Goal: Task Accomplishment & Management: Use online tool/utility

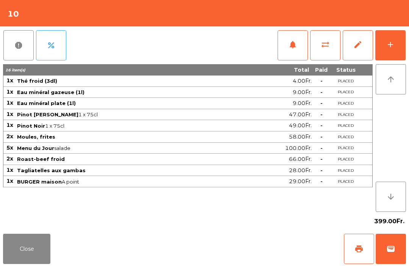
click at [286, 48] on button "notifications" at bounding box center [292, 45] width 30 height 30
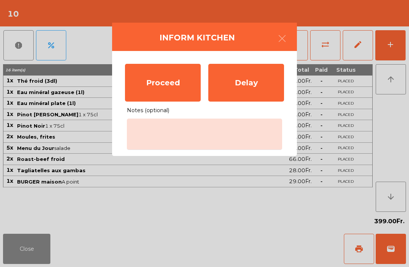
click at [154, 86] on div "Proceed" at bounding box center [163, 83] width 76 height 38
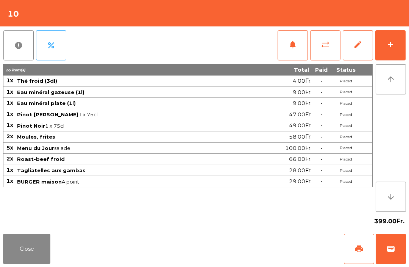
click at [36, 255] on button "Close" at bounding box center [26, 249] width 47 height 30
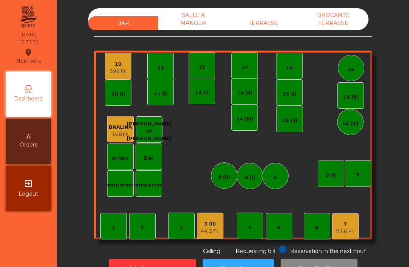
click at [268, 20] on div "TERRASSE" at bounding box center [263, 23] width 70 height 14
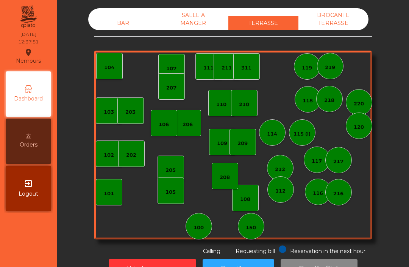
click at [257, 229] on div "150" at bounding box center [251, 226] width 26 height 26
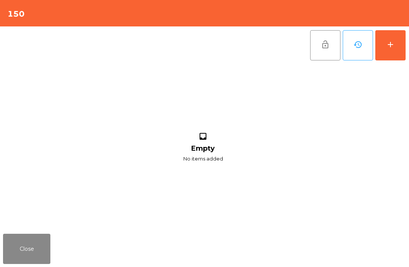
click at [392, 44] on div "add" at bounding box center [390, 44] width 9 height 9
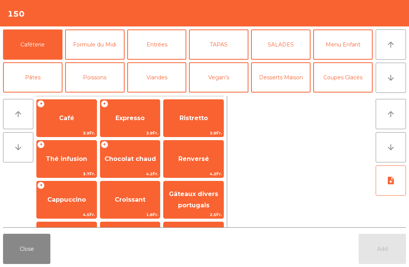
click at [80, 123] on span "Café" at bounding box center [67, 118] width 60 height 20
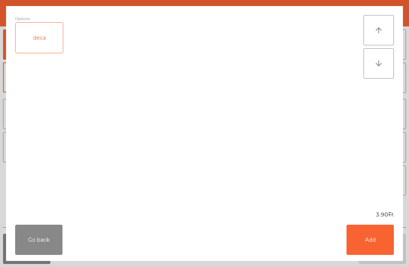
click at [380, 247] on button "Add" at bounding box center [369, 240] width 47 height 30
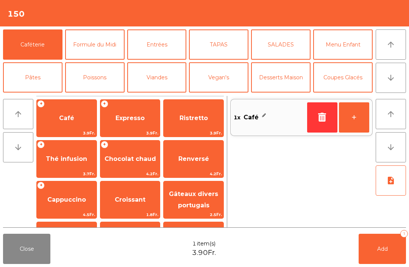
click at [378, 249] on span "Add" at bounding box center [382, 249] width 11 height 7
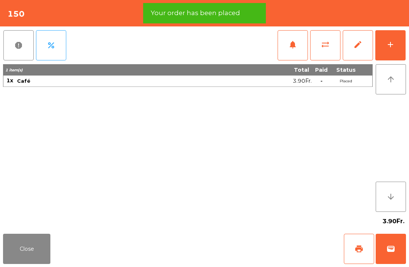
click at [350, 251] on button "print" at bounding box center [359, 249] width 30 height 30
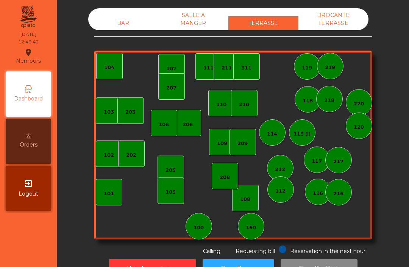
scroll to position [0, 0]
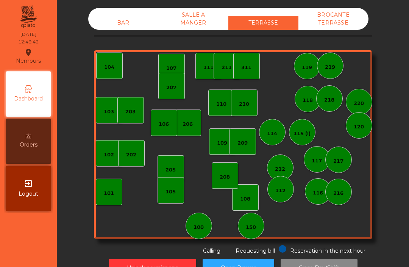
click at [127, 10] on div "BAR SALLE A MANGER TERRASSE BROCANTE TERRASSE" at bounding box center [228, 19] width 280 height 22
click at [123, 21] on div "BAR" at bounding box center [123, 23] width 70 height 14
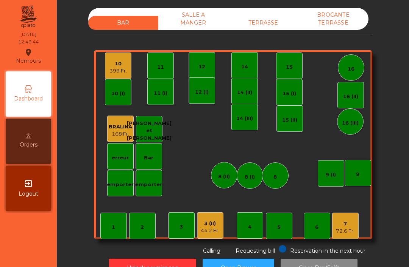
click at [120, 64] on div "10" at bounding box center [117, 64] width 17 height 8
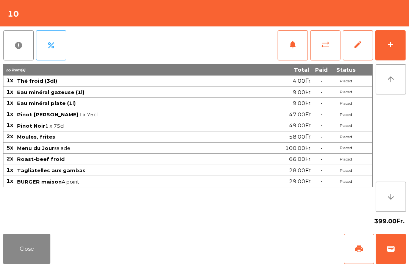
click at [387, 53] on button "add" at bounding box center [390, 45] width 30 height 30
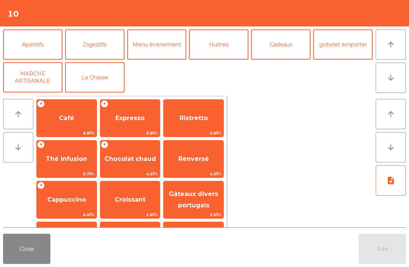
scroll to position [47, 0]
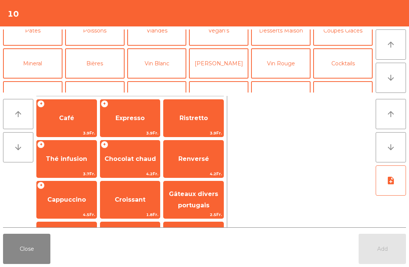
click at [168, 55] on button "Vin Blanc" at bounding box center [156, 63] width 59 height 30
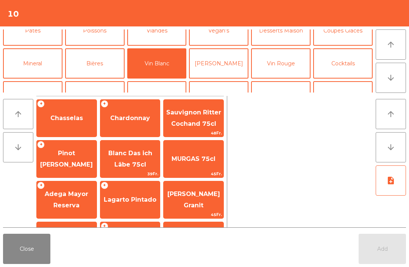
click at [65, 160] on span "Pinot [PERSON_NAME]" at bounding box center [67, 159] width 60 height 32
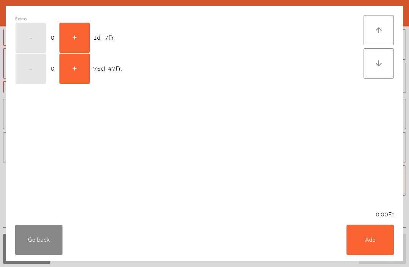
click at [82, 39] on button "+" at bounding box center [74, 38] width 30 height 30
click at [367, 236] on button "Add" at bounding box center [369, 240] width 47 height 30
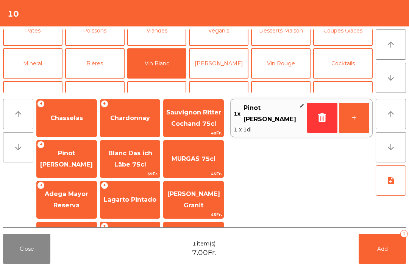
click at [354, 115] on button "+" at bounding box center [354, 118] width 30 height 30
click at [389, 252] on button "Add 2" at bounding box center [381, 249] width 47 height 30
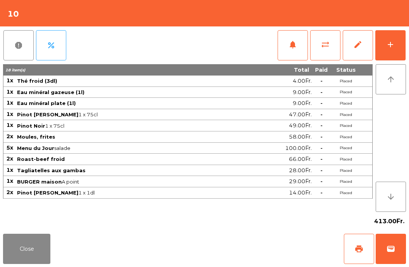
click at [32, 254] on button "Close" at bounding box center [26, 249] width 47 height 30
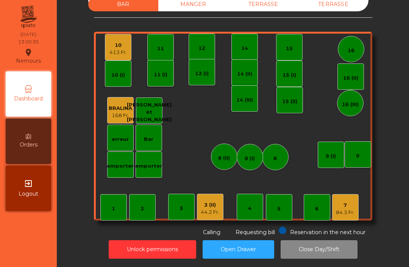
scroll to position [19, 0]
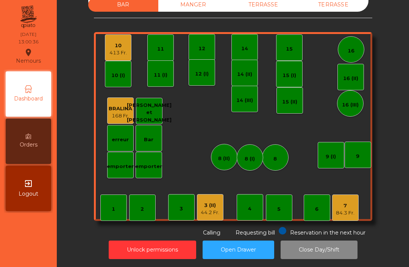
click at [338, 211] on div "84.3 Fr." at bounding box center [345, 214] width 19 height 8
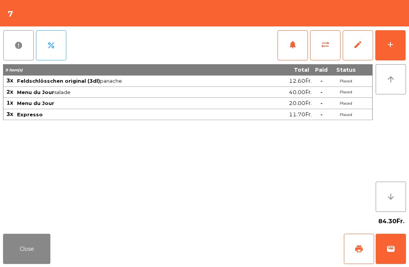
click at [355, 252] on span "print" at bounding box center [358, 249] width 9 height 9
click at [397, 251] on button "wallet" at bounding box center [390, 249] width 30 height 30
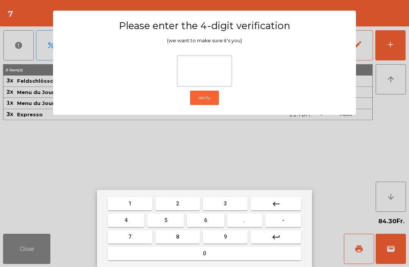
type input "*"
type input "****"
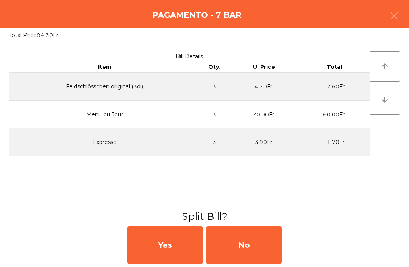
click at [250, 244] on div "No" at bounding box center [244, 246] width 76 height 38
click at [249, 248] on div "No" at bounding box center [244, 246] width 76 height 38
click at [263, 246] on div "No" at bounding box center [244, 246] width 76 height 38
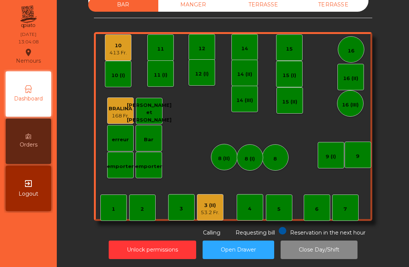
click at [210, 214] on div "3 (II) 53.2 Fr." at bounding box center [210, 207] width 26 height 26
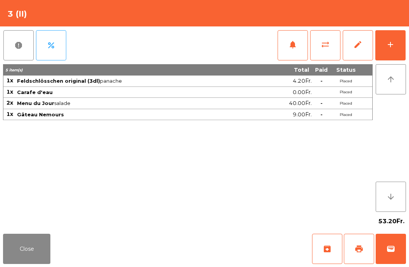
scroll to position [5, 0]
click at [394, 50] on button "add" at bounding box center [390, 45] width 30 height 30
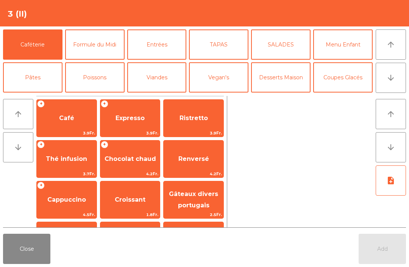
click at [90, 124] on span "Café" at bounding box center [67, 118] width 60 height 20
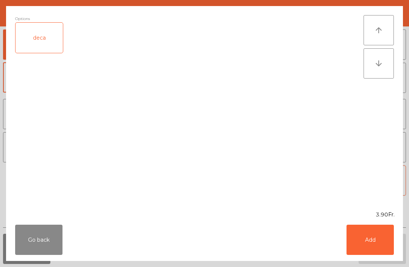
click at [20, 260] on div "Go back Add" at bounding box center [204, 240] width 397 height 42
click at [62, 218] on div "3.90Fr." at bounding box center [204, 215] width 397 height 8
click at [36, 244] on button "Go back" at bounding box center [38, 240] width 47 height 30
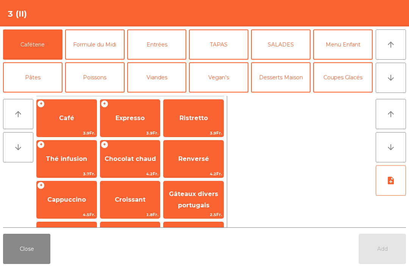
click at [135, 120] on span "Expresso" at bounding box center [129, 118] width 29 height 7
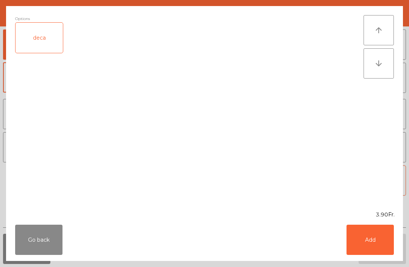
click at [377, 253] on button "Add" at bounding box center [369, 240] width 47 height 30
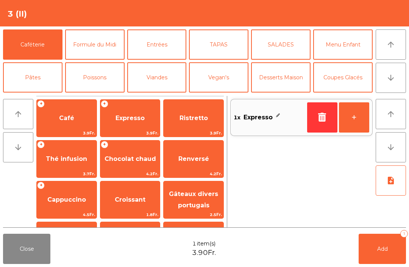
click at [377, 253] on button "Add 1" at bounding box center [381, 249] width 47 height 30
